Goal: Transaction & Acquisition: Purchase product/service

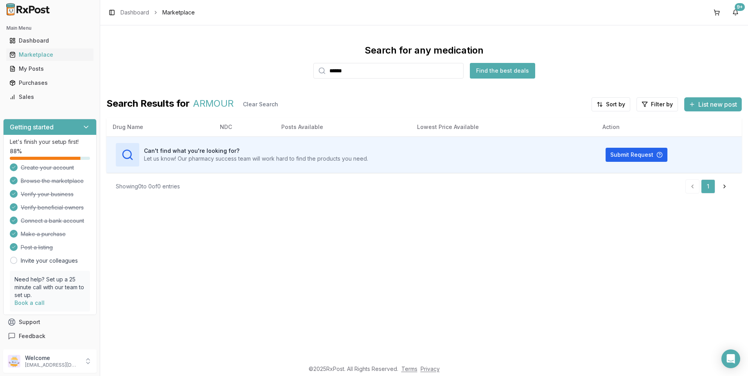
click at [131, 8] on div "Toggle Sidebar Dashboard Marketplace" at bounding box center [150, 12] width 88 height 11
click at [131, 12] on link "Dashboard" at bounding box center [134, 13] width 29 height 8
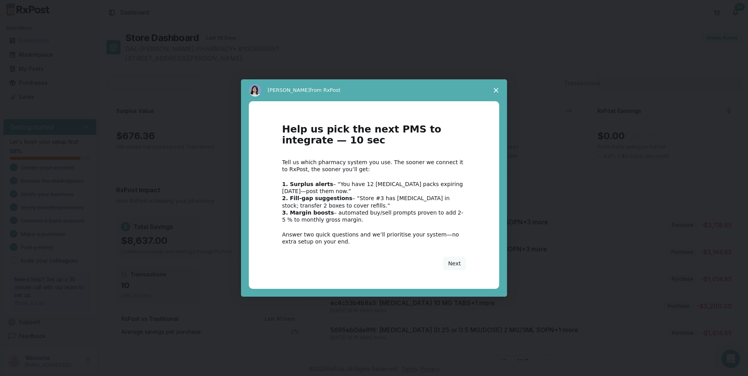
click at [498, 89] on span "Close survey" at bounding box center [496, 90] width 22 height 22
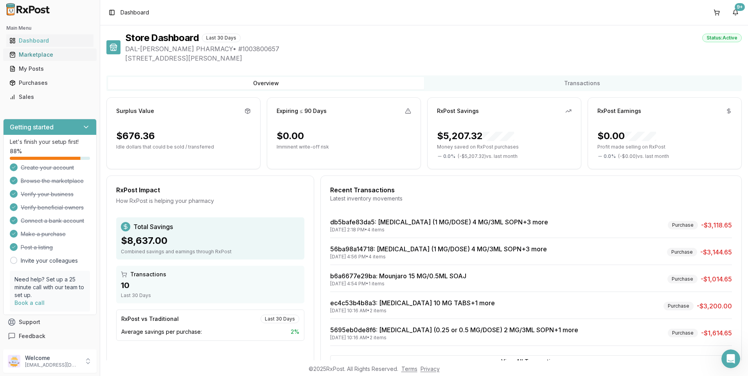
click at [37, 55] on div "Marketplace" at bounding box center [49, 55] width 81 height 8
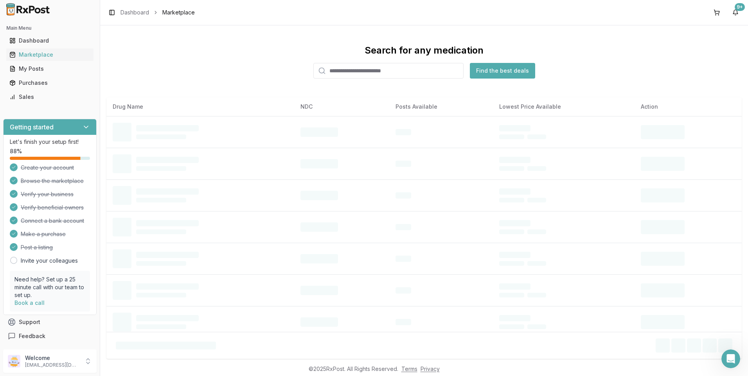
click at [347, 72] on input "search" at bounding box center [388, 71] width 150 height 16
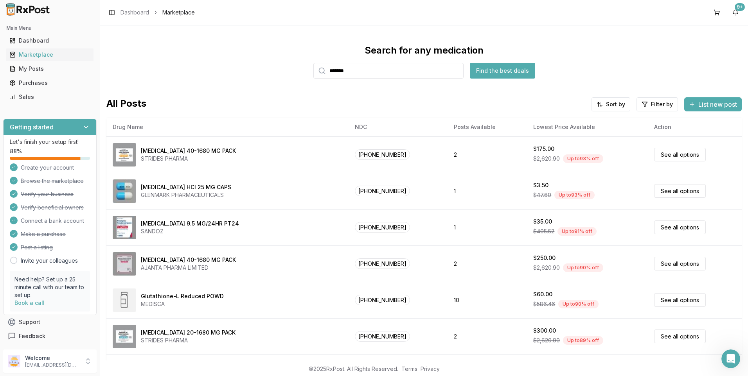
type input "*******"
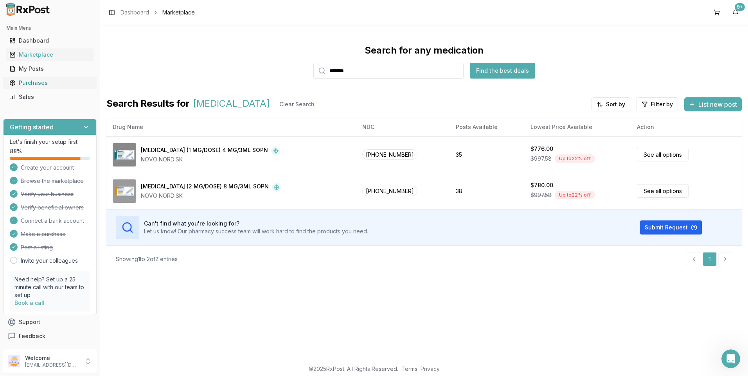
click at [35, 86] on div "Purchases" at bounding box center [49, 83] width 81 height 8
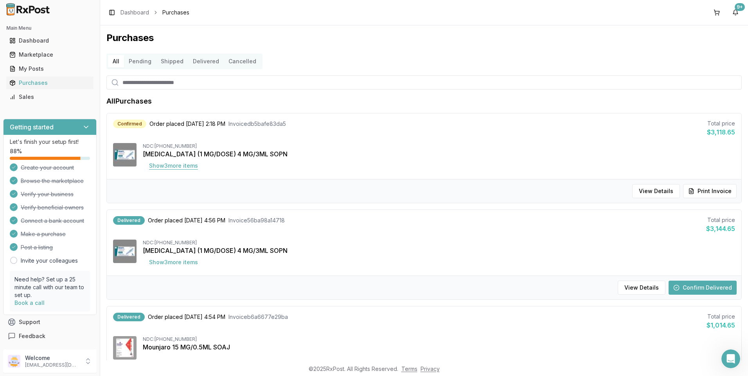
click at [176, 166] on button "Show 3 more item s" at bounding box center [173, 166] width 61 height 14
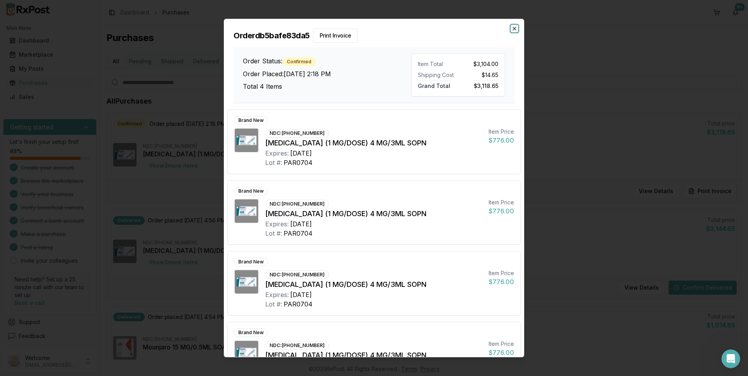
click at [516, 27] on icon "button" at bounding box center [514, 28] width 3 height 3
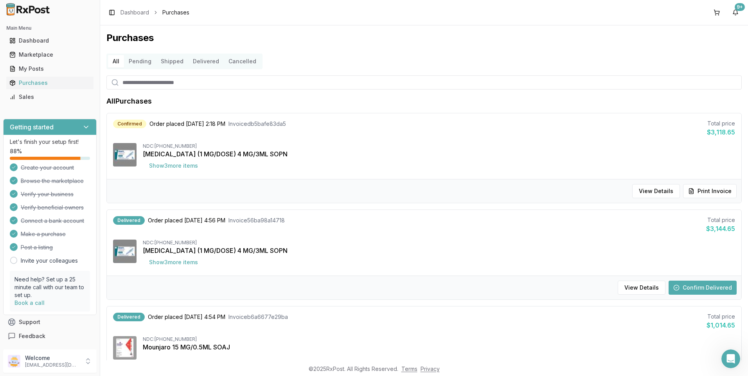
click at [160, 85] on input "search" at bounding box center [423, 82] width 635 height 14
click at [160, 84] on input "search" at bounding box center [423, 82] width 635 height 14
type input "******"
